Goal: Task Accomplishment & Management: Manage account settings

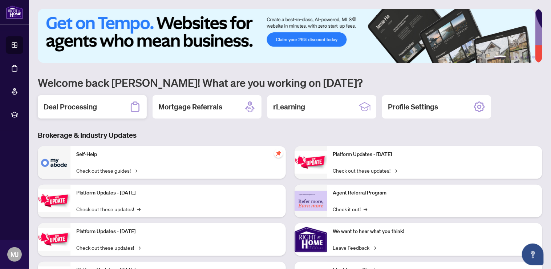
click at [107, 105] on div "Deal Processing" at bounding box center [92, 106] width 109 height 23
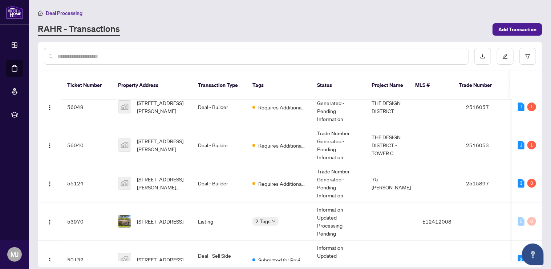
scroll to position [42, 0]
click at [226, 137] on td "Deal - Builder" at bounding box center [219, 145] width 54 height 38
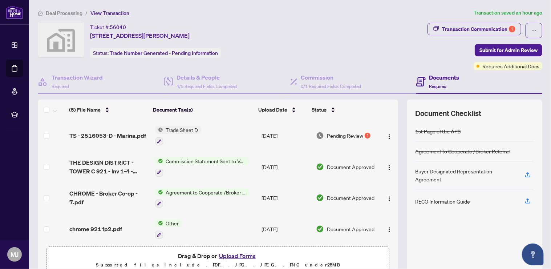
click at [188, 132] on span "Trade Sheet D" at bounding box center [182, 130] width 38 height 8
click at [259, 169] on td "[DATE]" at bounding box center [286, 166] width 54 height 31
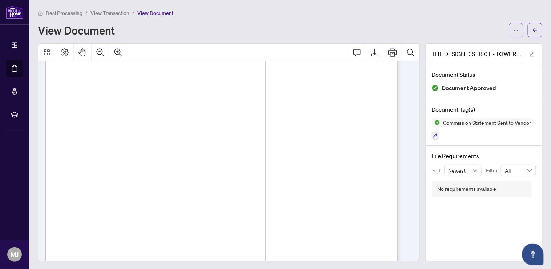
scroll to position [238, 0]
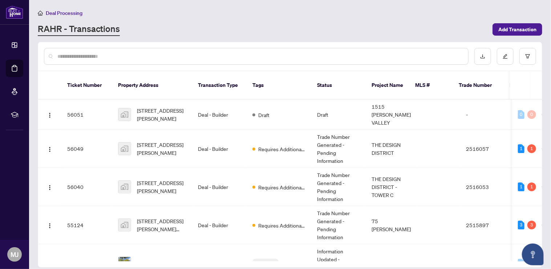
click at [284, 145] on span "Requires Additional Docs" at bounding box center [281, 149] width 47 height 8
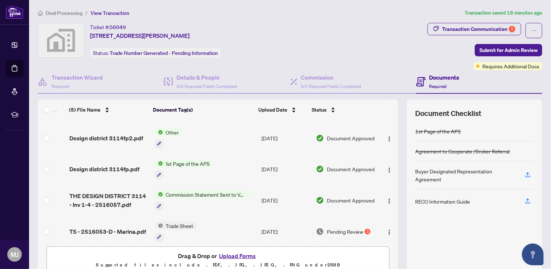
scroll to position [33, 0]
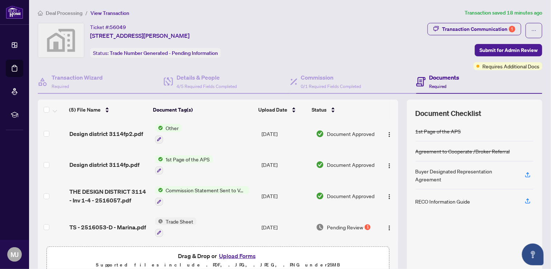
click at [136, 228] on span "TS - 2516053-D - Marina.pdf" at bounding box center [107, 227] width 77 height 9
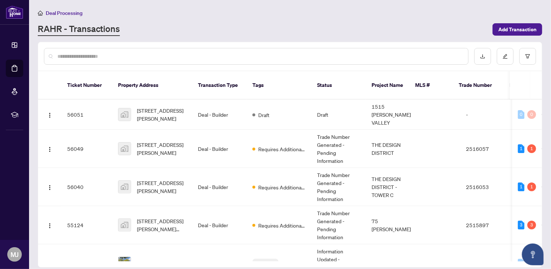
click at [213, 106] on td "Deal - Builder" at bounding box center [219, 114] width 54 height 30
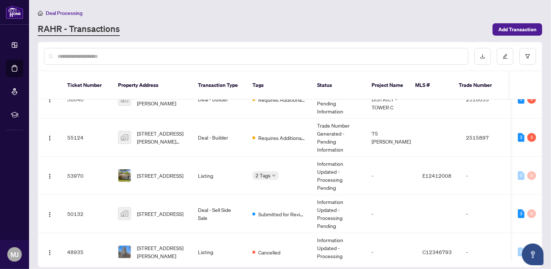
scroll to position [87, 0]
click at [285, 134] on span "Requires Additional Docs" at bounding box center [281, 138] width 47 height 8
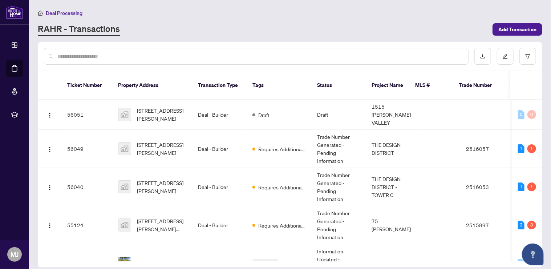
click at [268, 145] on span "Requires Additional Docs" at bounding box center [281, 149] width 47 height 8
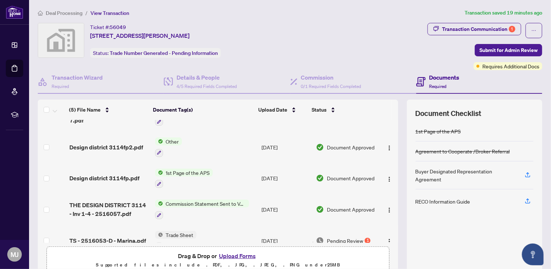
scroll to position [33, 0]
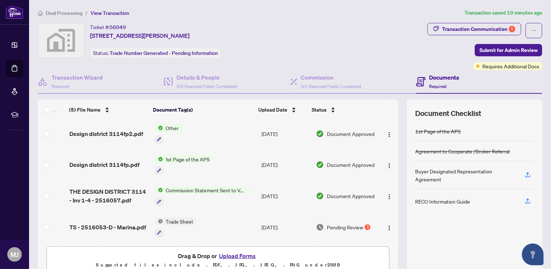
click at [137, 223] on span "TS - 2516053-D - Marina.pdf" at bounding box center [107, 227] width 77 height 9
